Goal: Communication & Community: Answer question/provide support

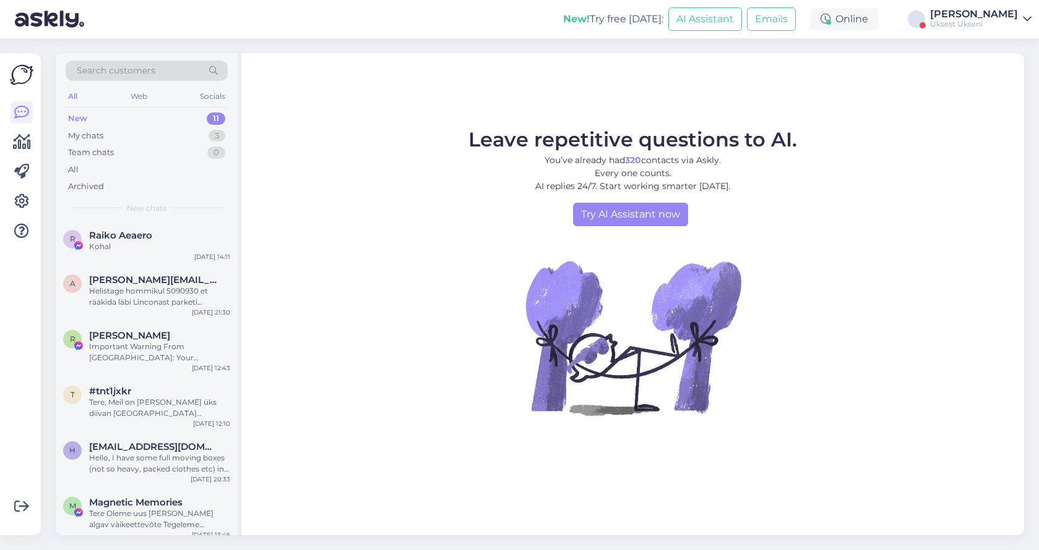
click at [1015, 9] on div "[PERSON_NAME]" at bounding box center [974, 14] width 88 height 10
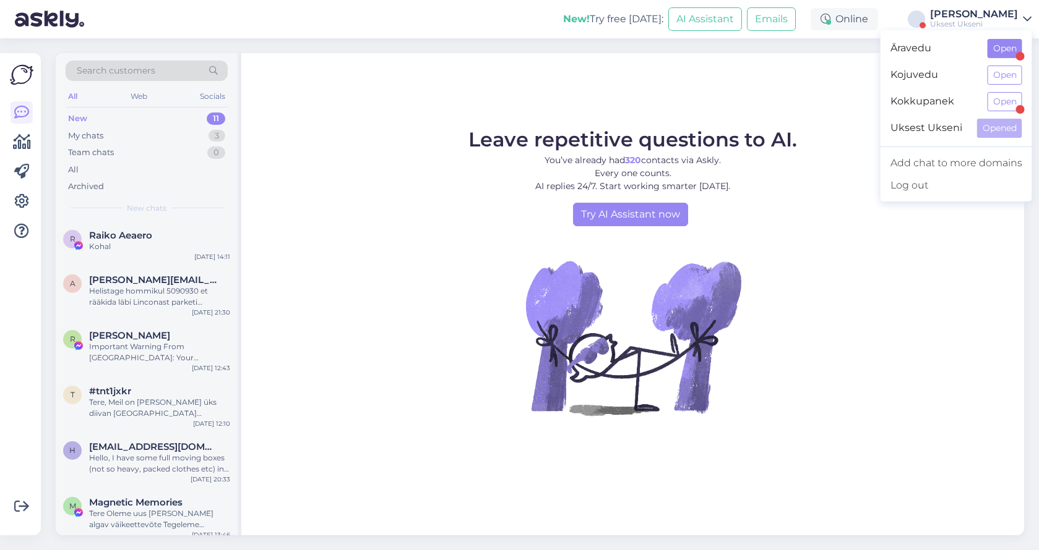
click at [1001, 50] on button "Open" at bounding box center [1004, 48] width 35 height 19
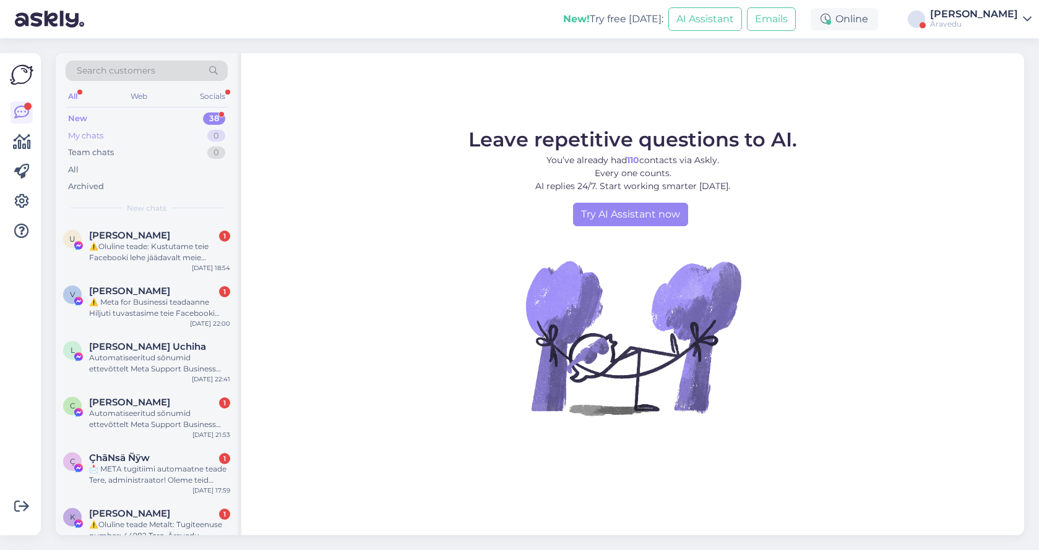
click at [95, 132] on div "My chats" at bounding box center [85, 136] width 35 height 12
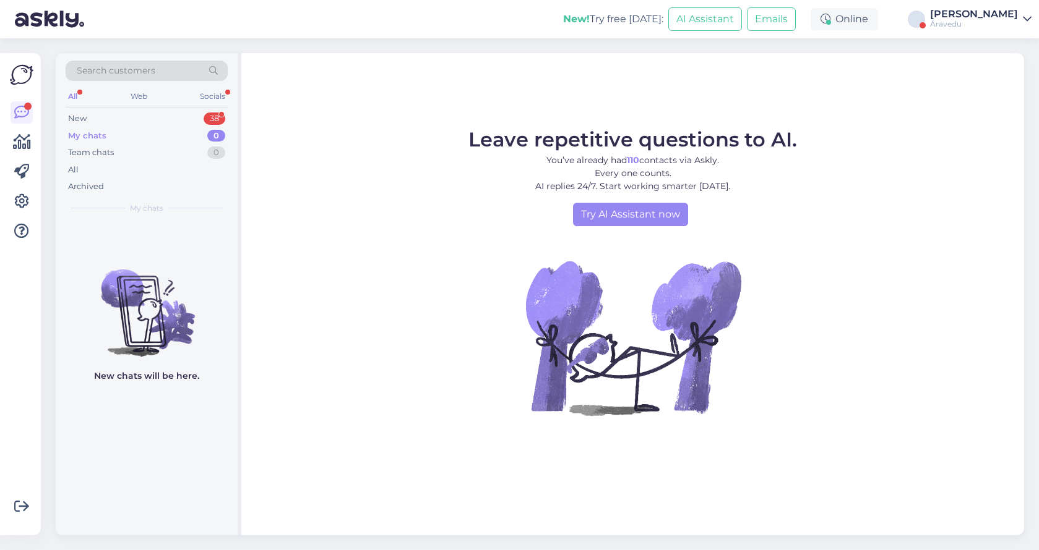
click at [1014, 7] on div "New! Try free [DATE]: AI Assistant Emails Online Артём [GEOGRAPHIC_DATA] Äravedu" at bounding box center [519, 19] width 1039 height 38
click at [1014, 21] on div "Äravedu" at bounding box center [974, 24] width 88 height 10
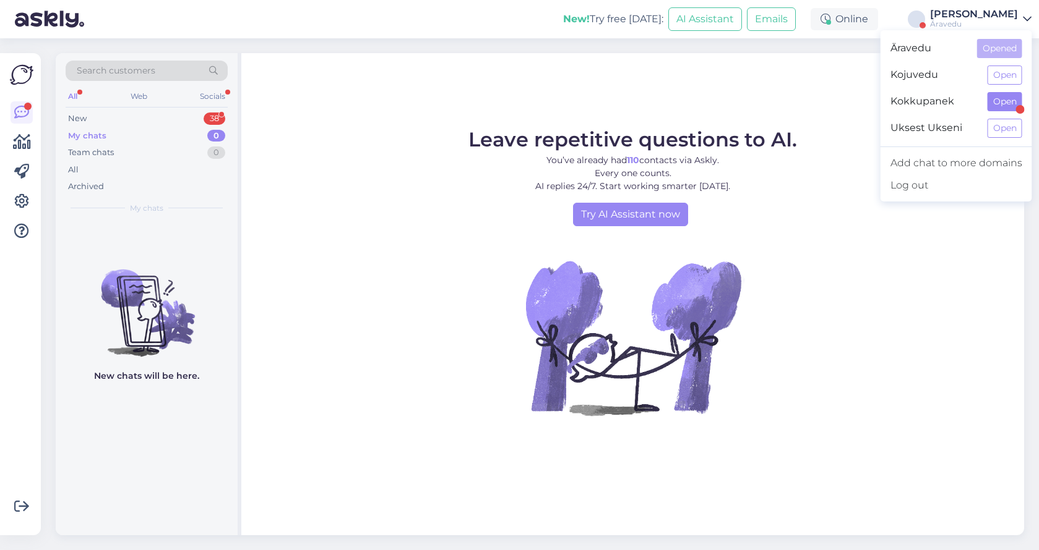
click at [998, 106] on button "Open" at bounding box center [1004, 101] width 35 height 19
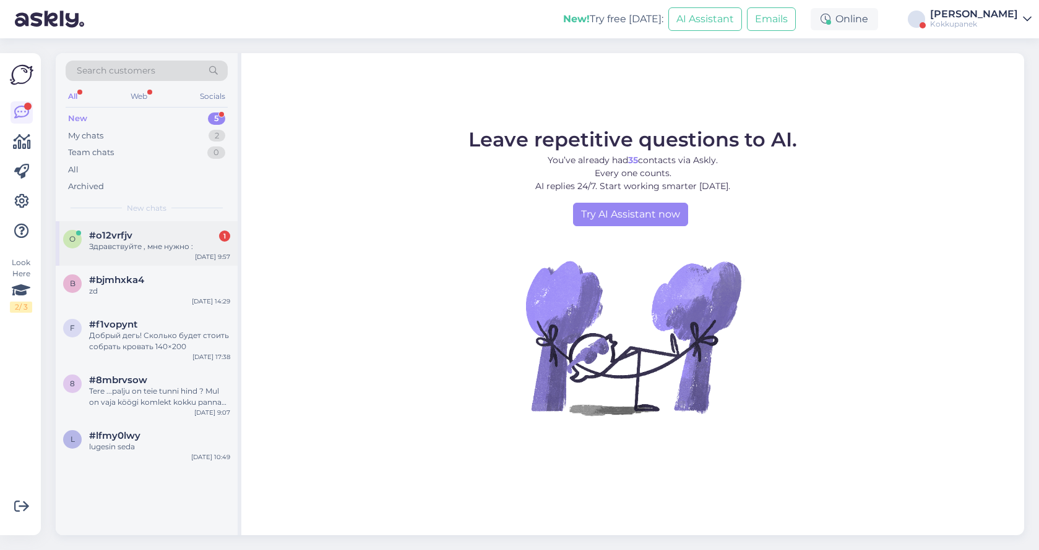
click at [145, 248] on div "Здравствуйте , мне нужно :" at bounding box center [159, 246] width 141 height 11
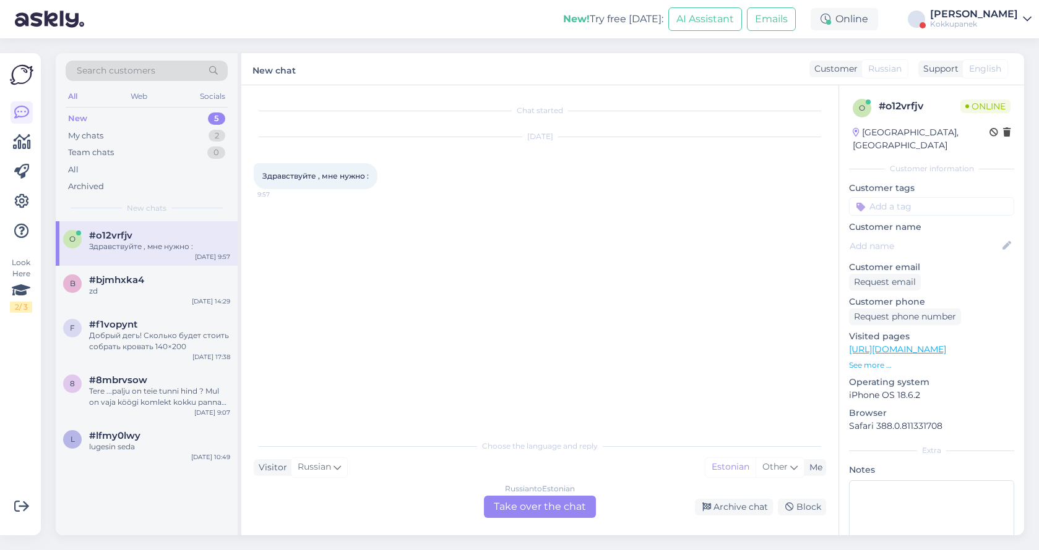
click at [560, 512] on div "Russian to Estonian Take over the chat" at bounding box center [540, 507] width 112 height 22
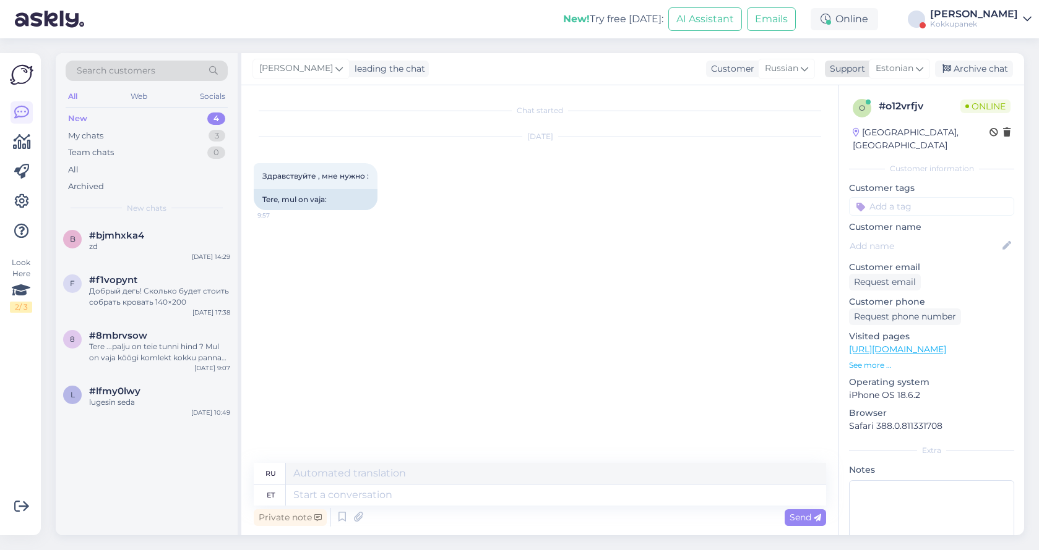
click at [920, 65] on icon at bounding box center [918, 69] width 7 height 14
type input "rus"
click at [865, 145] on link "Russian" at bounding box center [877, 144] width 136 height 20
click at [388, 491] on textarea at bounding box center [540, 493] width 572 height 26
type textarea "Добрый день"
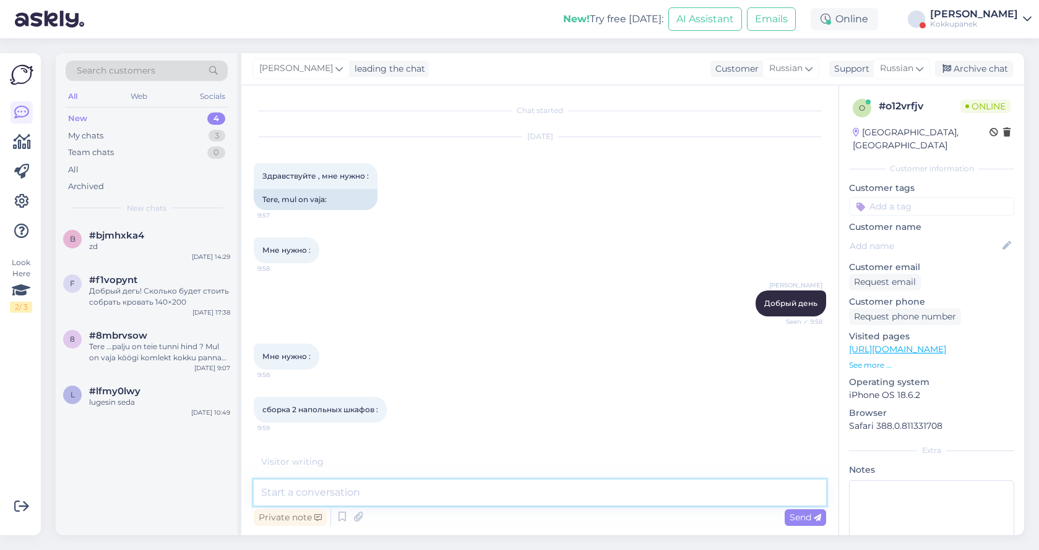
click at [393, 495] on textarea at bounding box center [540, 493] width 572 height 26
type textarea "Какие именно шкафы"
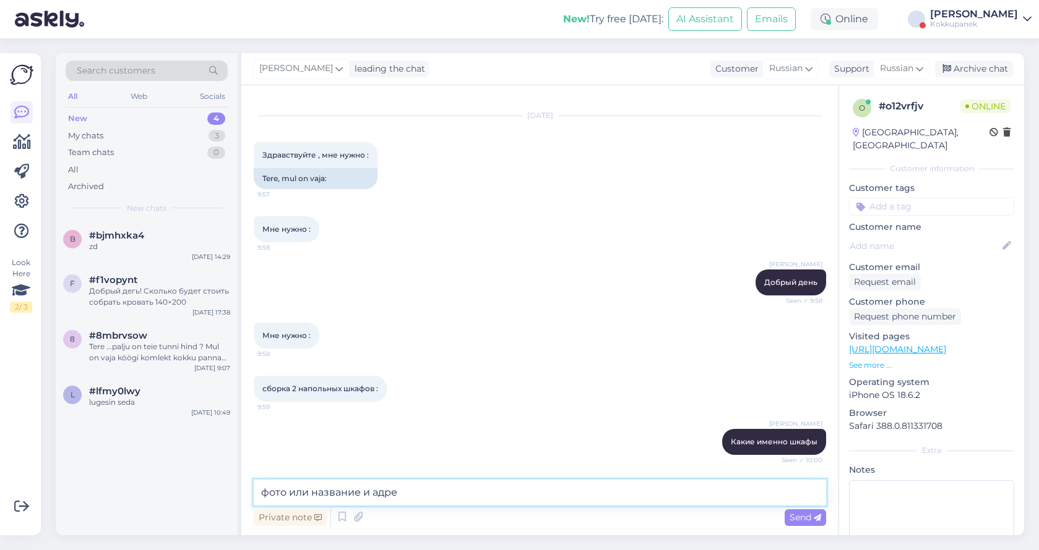
type textarea "фото или название и адрес"
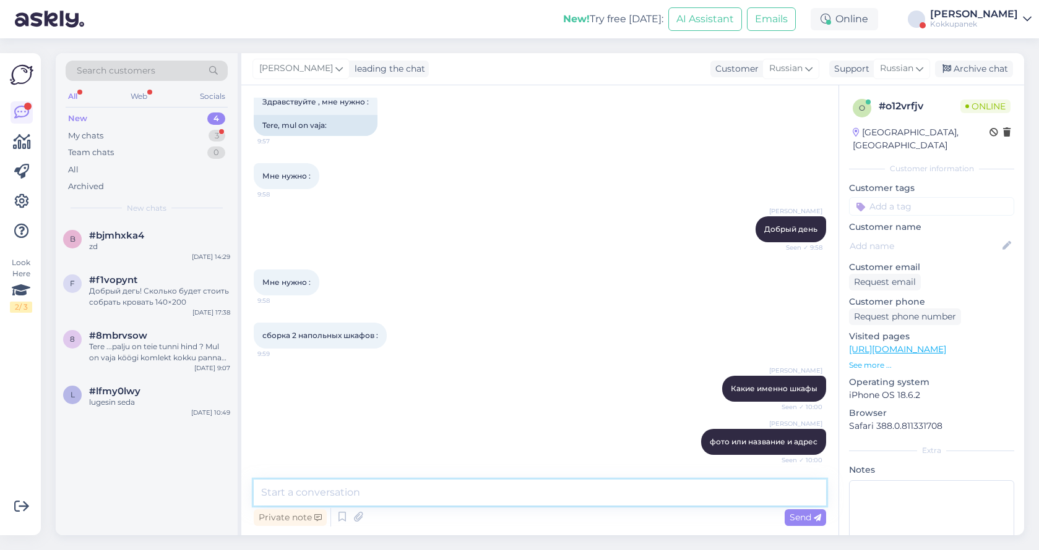
scroll to position [139, 0]
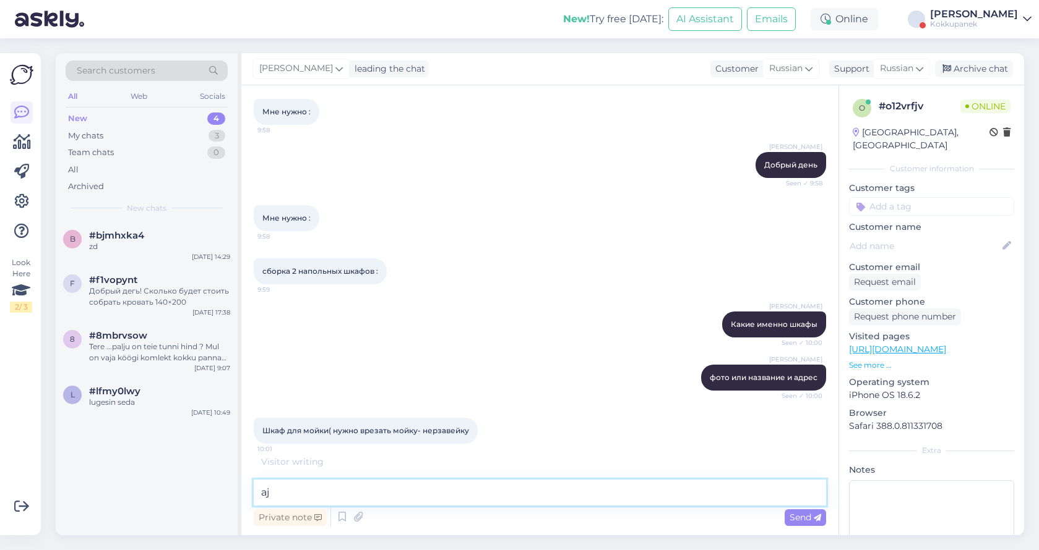
type textarea "a"
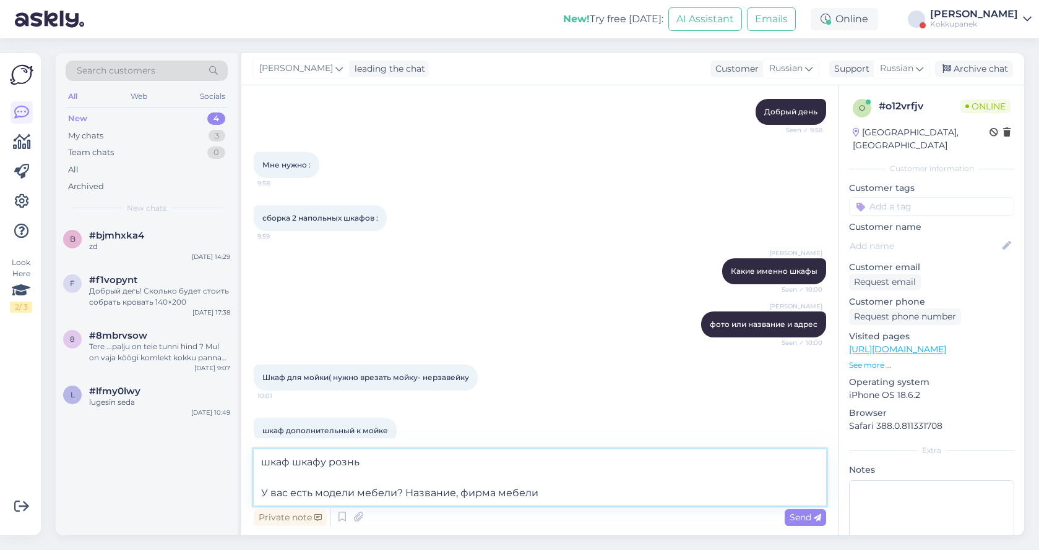
type textarea "шкаф шкафу рознь У вас есть модели мебели? Название, фирма мебели?"
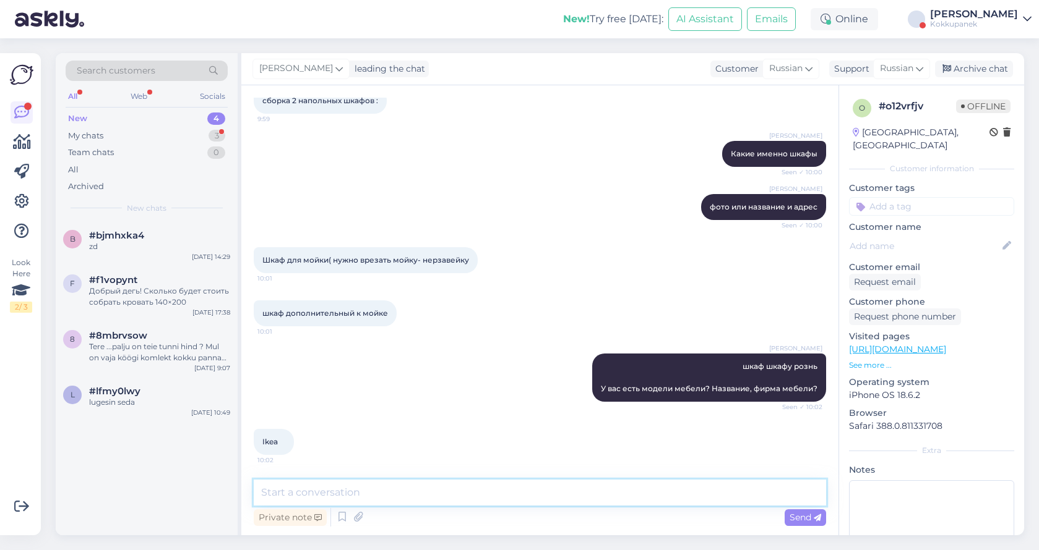
scroll to position [320, 0]
